Goal: Navigation & Orientation: Find specific page/section

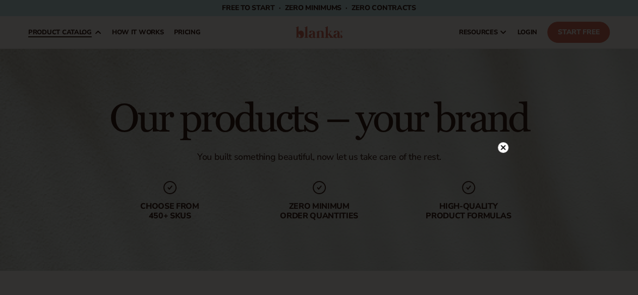
click at [138, 252] on div at bounding box center [319, 147] width 638 height 295
click at [505, 36] on circle at bounding box center [503, 32] width 11 height 11
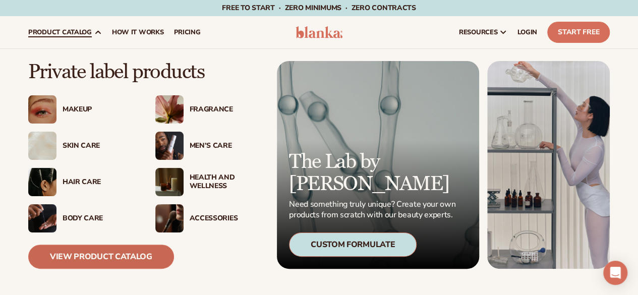
click at [104, 255] on link "View Product Catalog" at bounding box center [101, 257] width 146 height 24
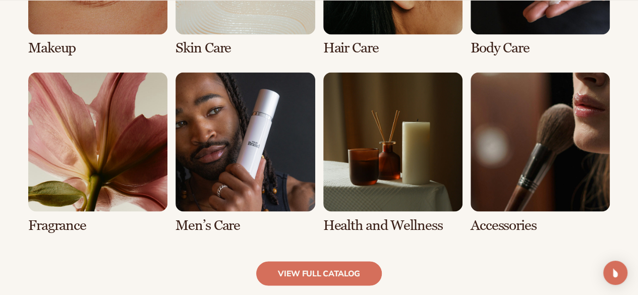
scroll to position [871, 0]
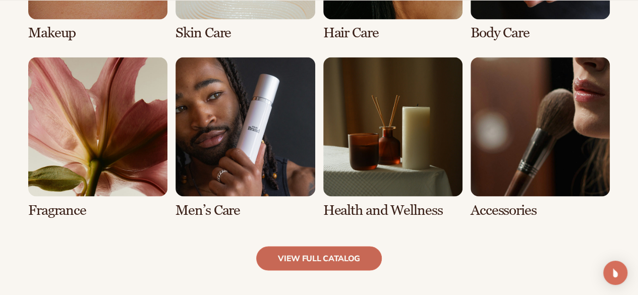
click at [329, 259] on link "view full catalog" at bounding box center [319, 258] width 126 height 24
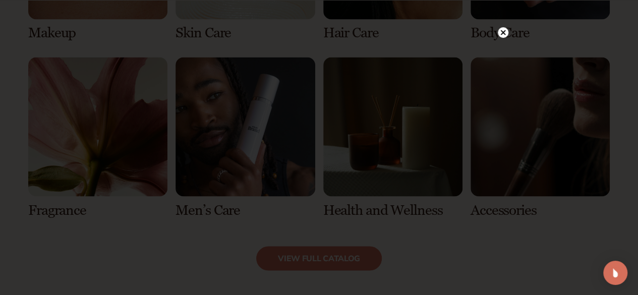
click at [504, 35] on icon at bounding box center [502, 32] width 5 height 5
